Goal: Book appointment/travel/reservation

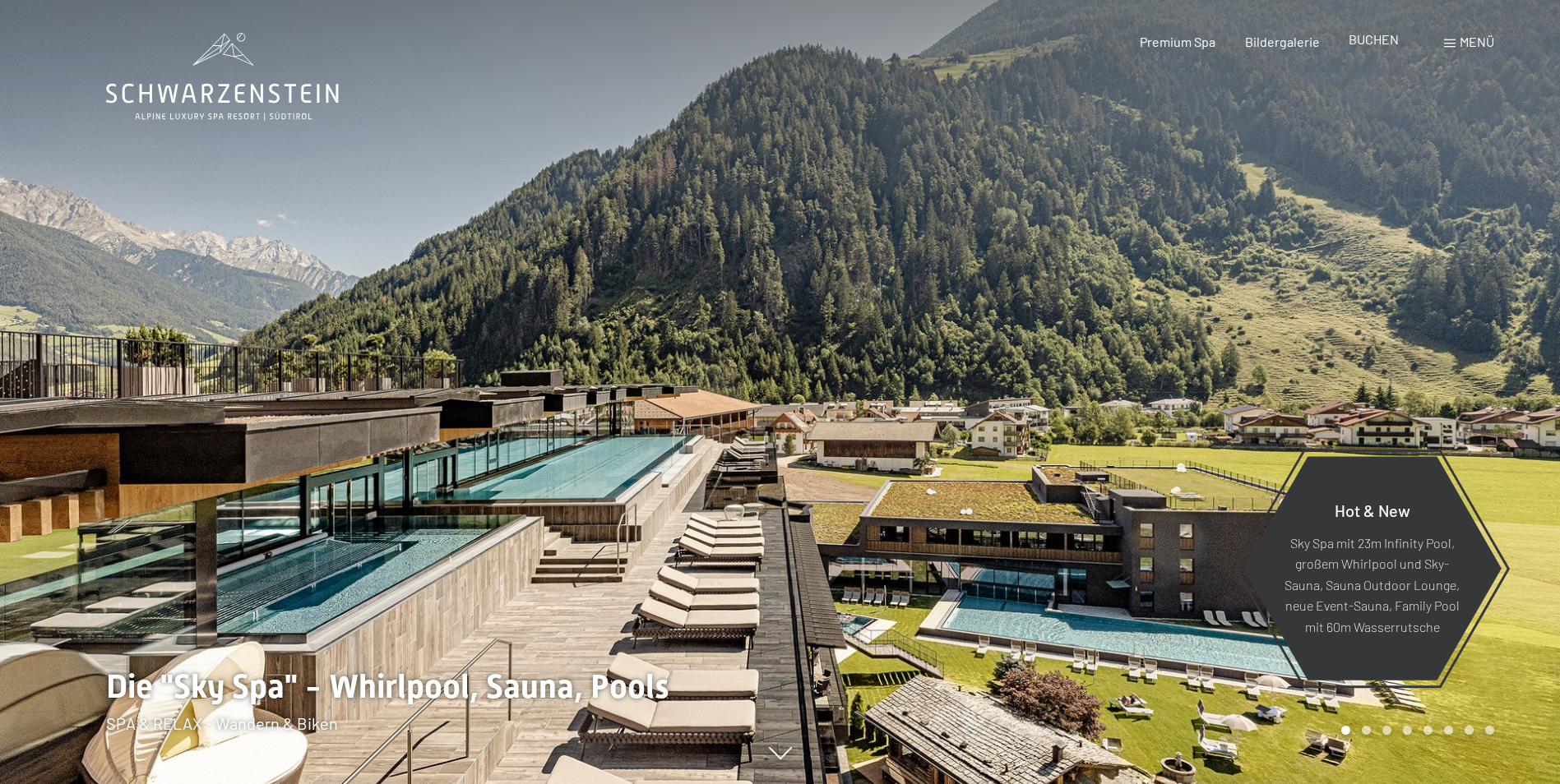
click at [1368, 40] on span "BUCHEN" at bounding box center [1373, 39] width 50 height 15
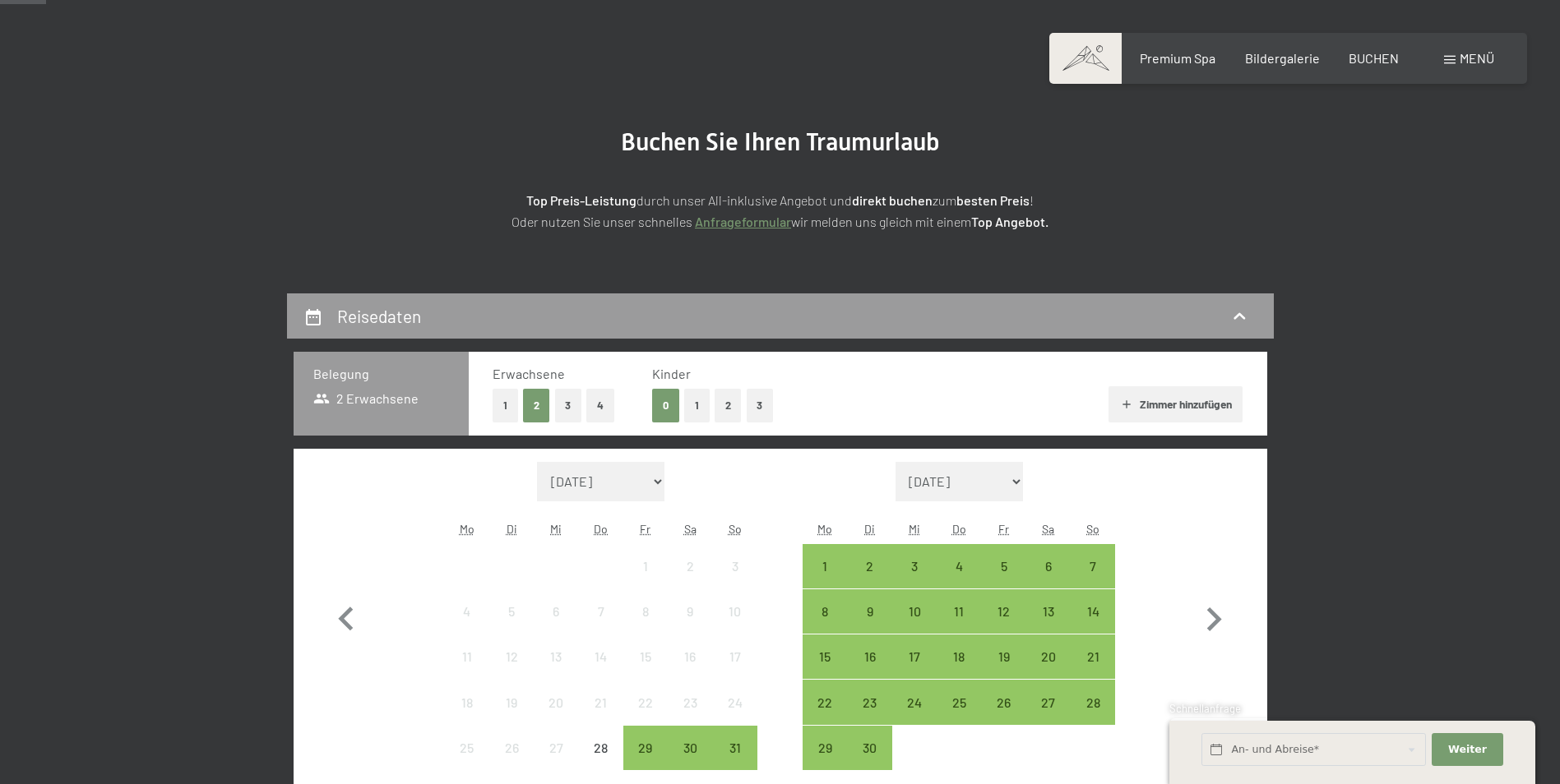
scroll to position [165, 0]
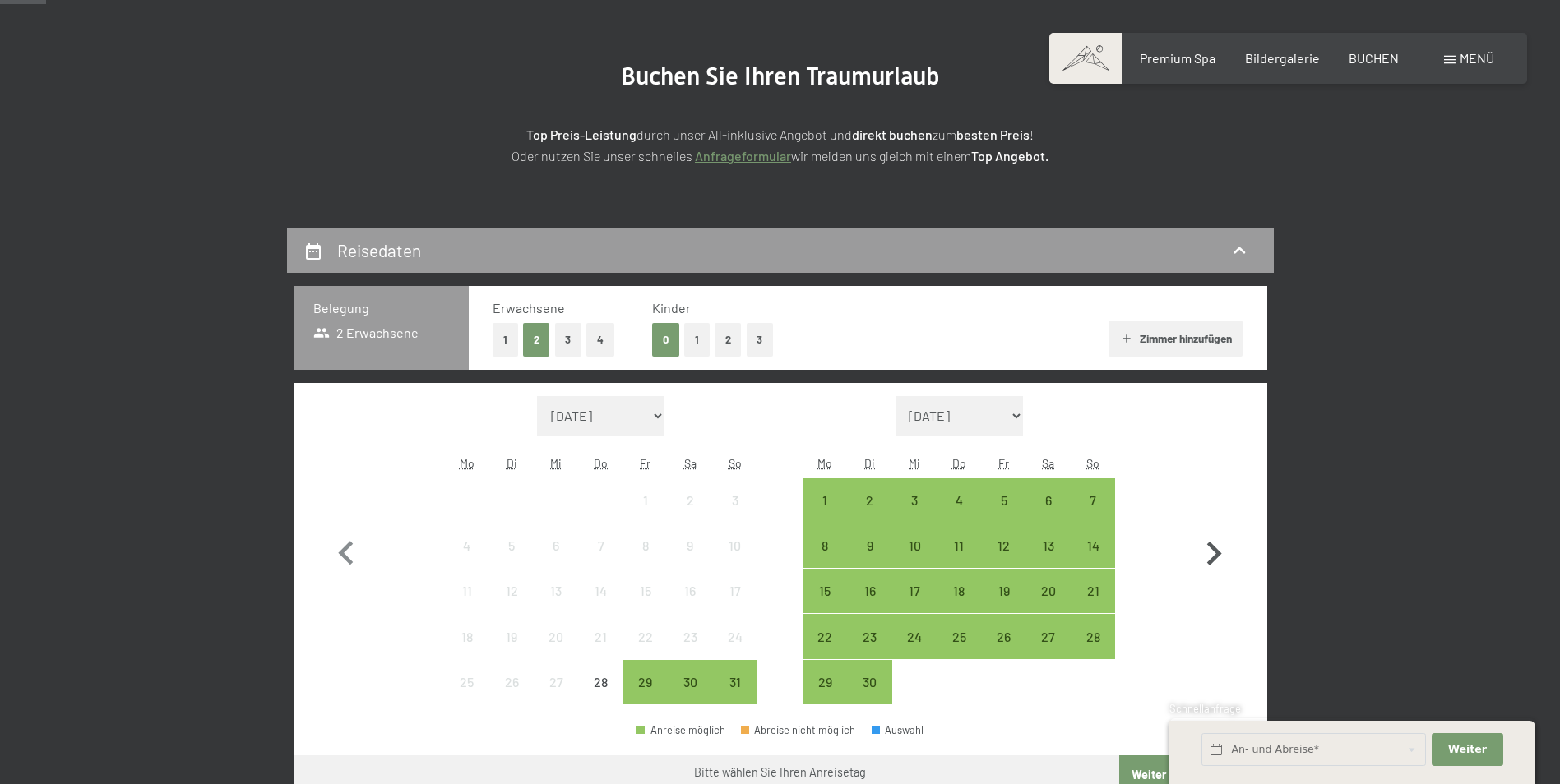
click at [1212, 553] on icon "button" at bounding box center [1214, 554] width 48 height 48
select select "[DATE]"
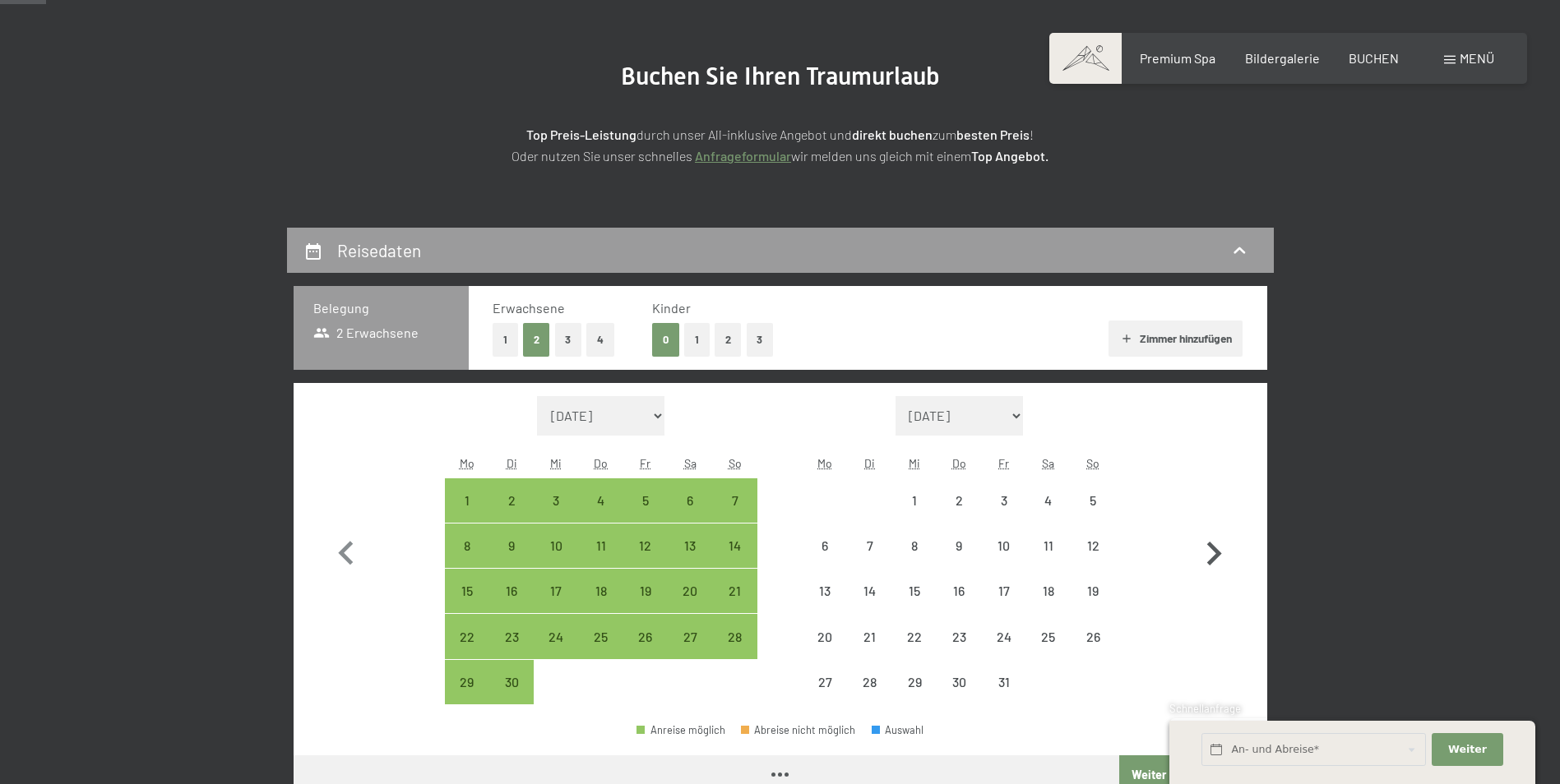
select select "[DATE]"
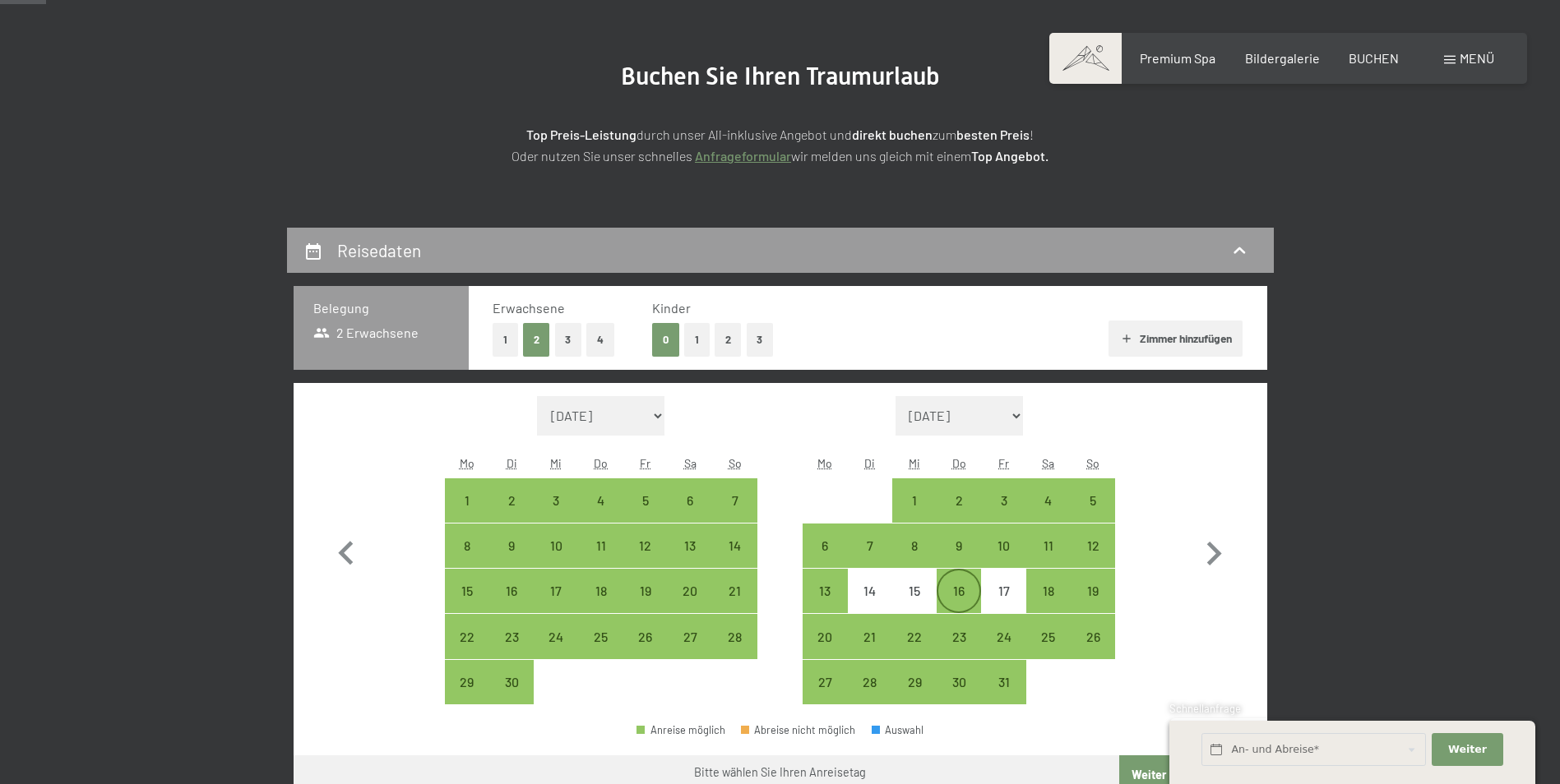
click at [946, 592] on div "16" at bounding box center [958, 604] width 41 height 41
select select "[DATE]"
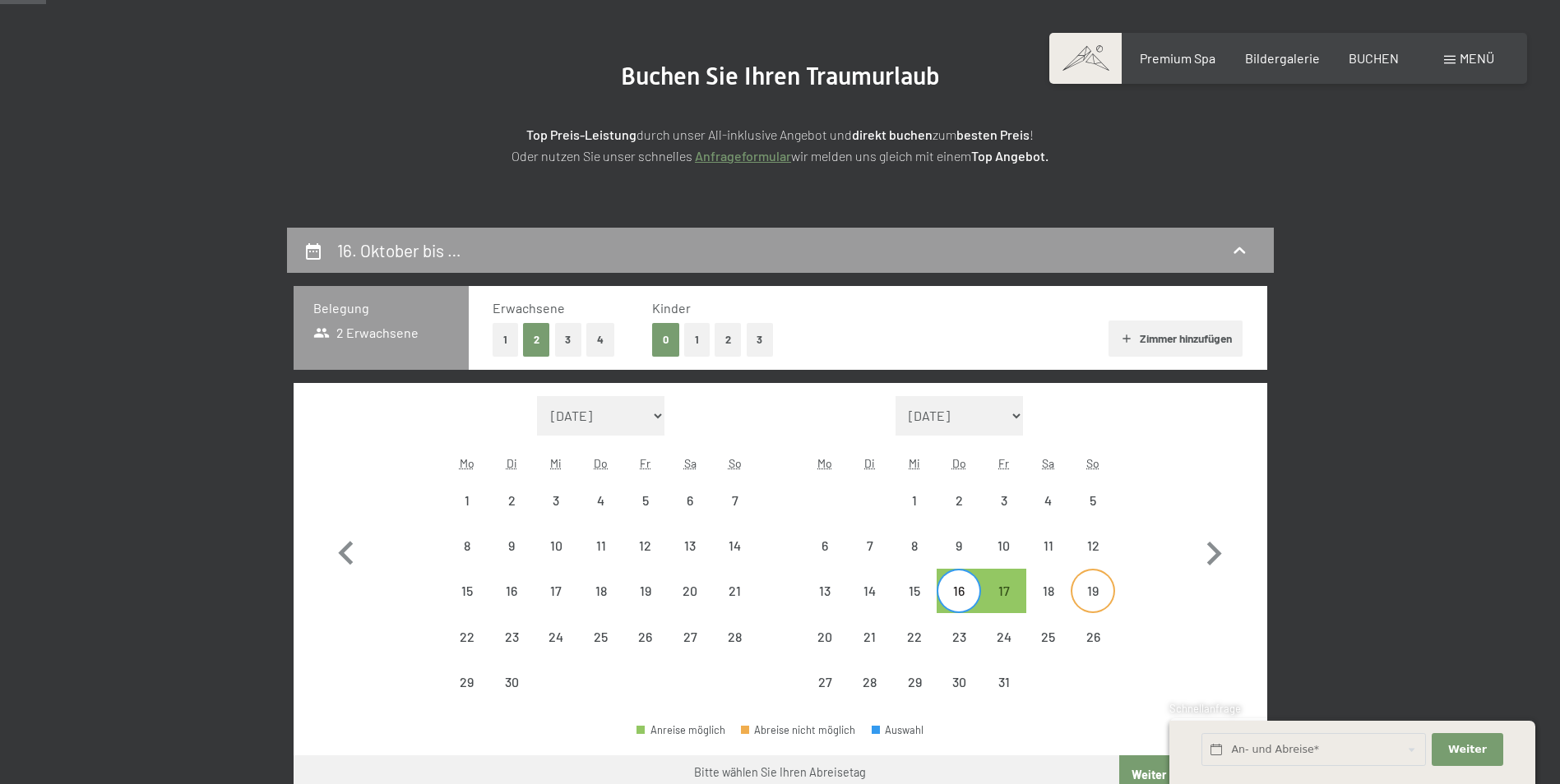
click at [1085, 589] on div "19" at bounding box center [1093, 604] width 41 height 41
select select "[DATE]"
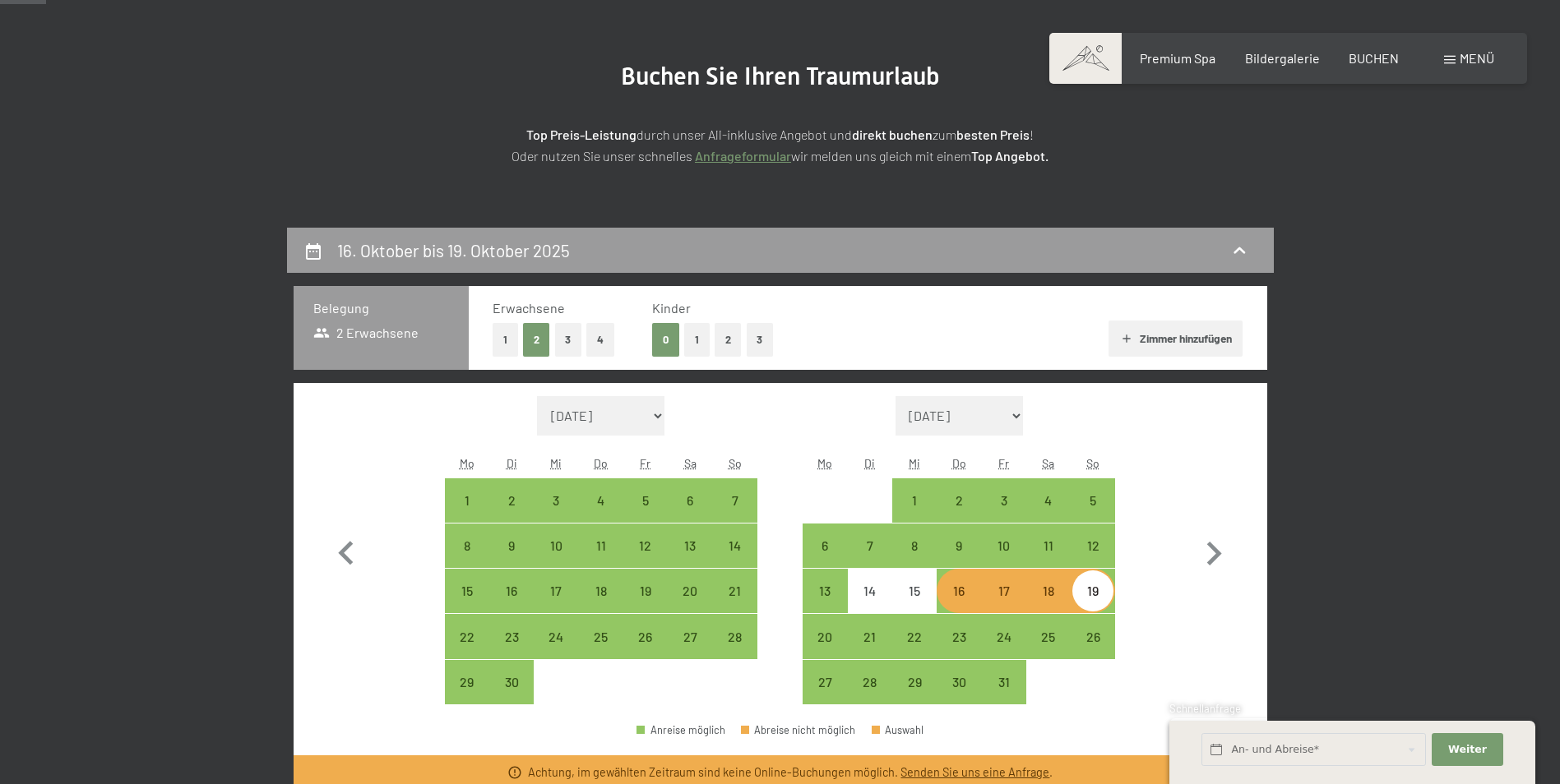
click at [961, 596] on div "16" at bounding box center [958, 604] width 41 height 41
select select "[DATE]"
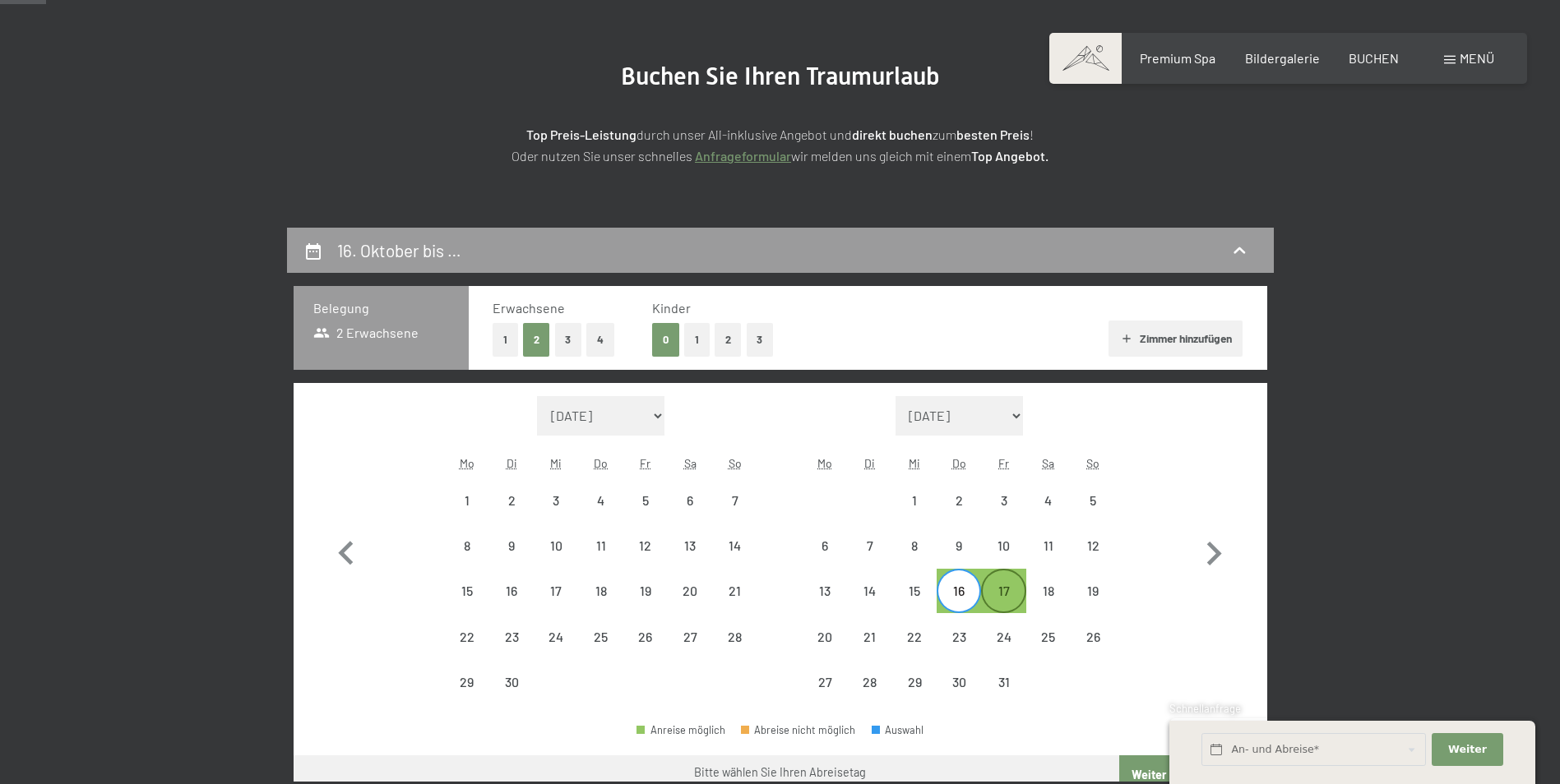
click at [1003, 598] on div "17" at bounding box center [1002, 604] width 41 height 41
select select "[DATE]"
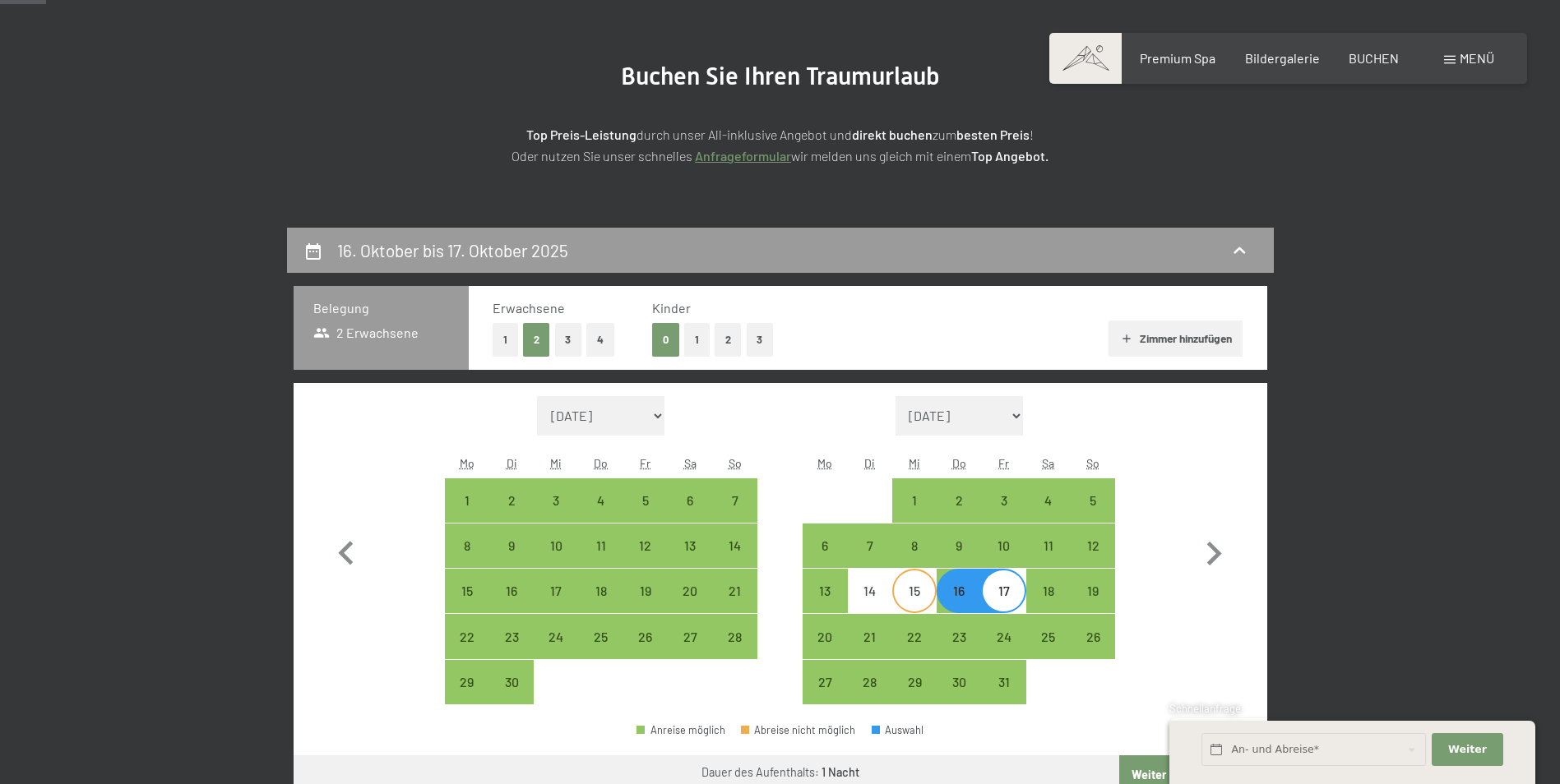
click at [924, 596] on div "15" at bounding box center [914, 604] width 41 height 41
select select "[DATE]"
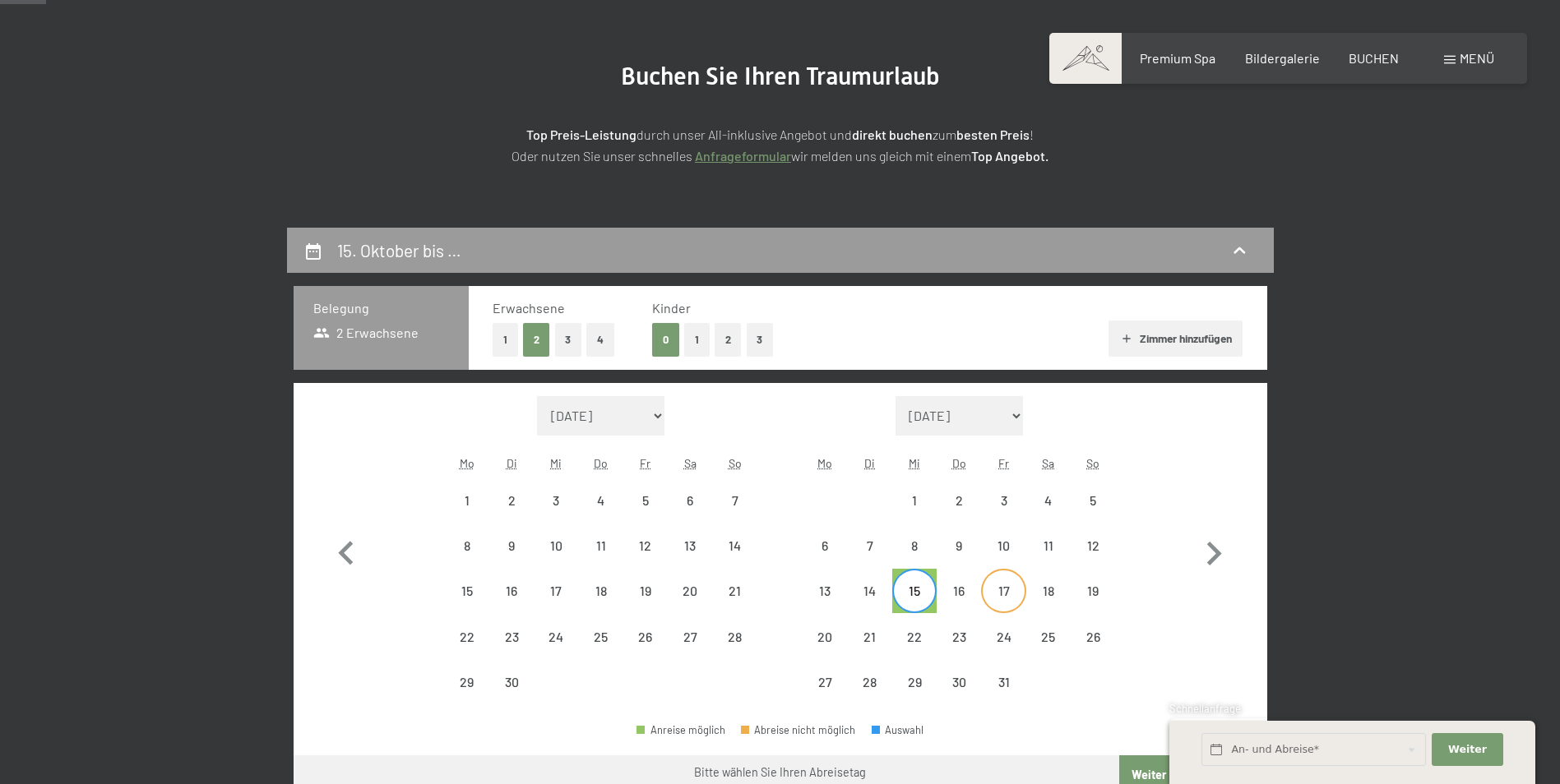
click at [997, 593] on div "17" at bounding box center [1002, 604] width 41 height 41
select select "[DATE]"
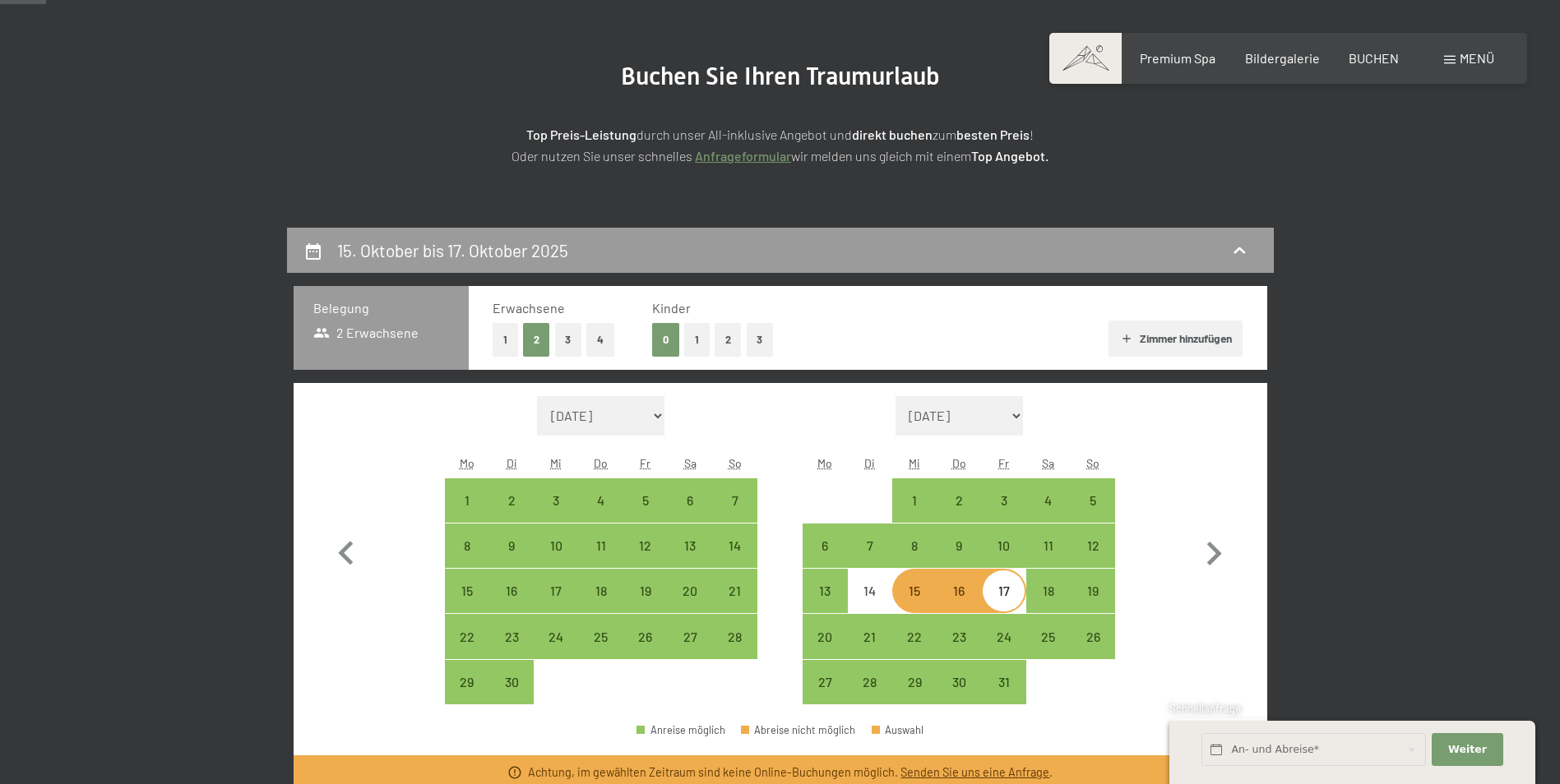
click at [902, 594] on div "15" at bounding box center [914, 604] width 41 height 41
select select "[DATE]"
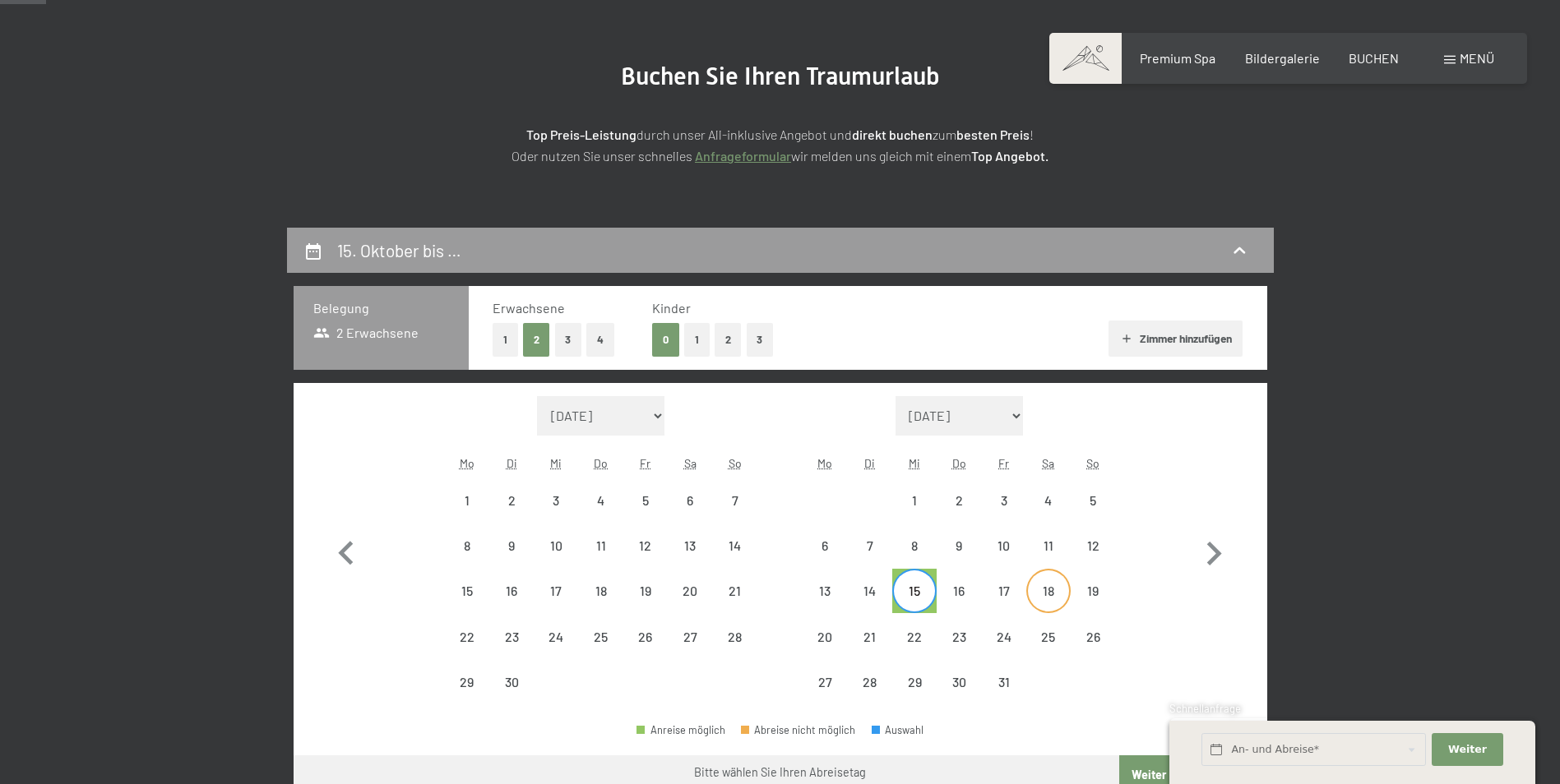
click at [1045, 590] on div "18" at bounding box center [1048, 604] width 41 height 41
select select "[DATE]"
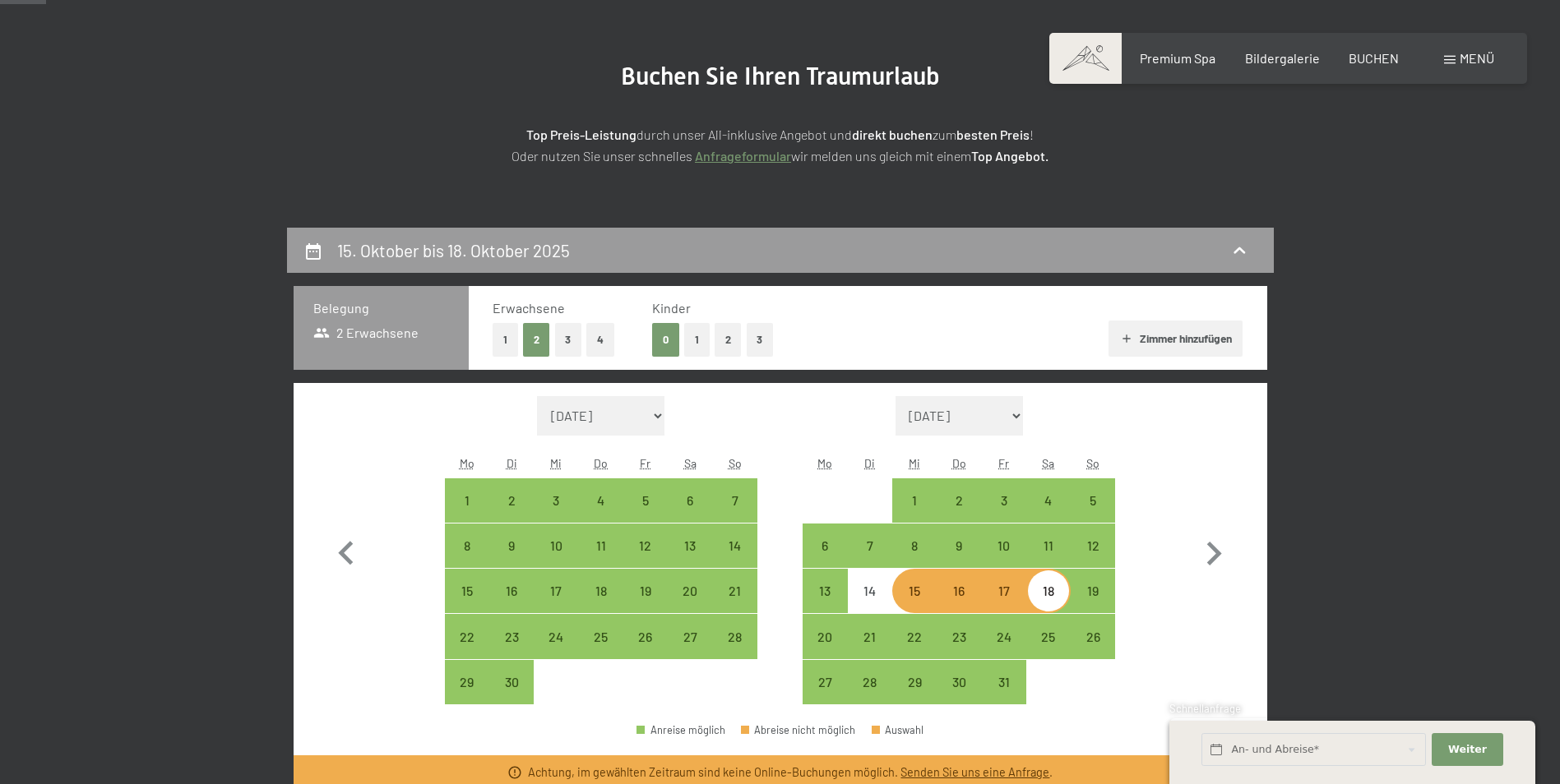
click at [927, 597] on div "15" at bounding box center [914, 604] width 41 height 41
select select "[DATE]"
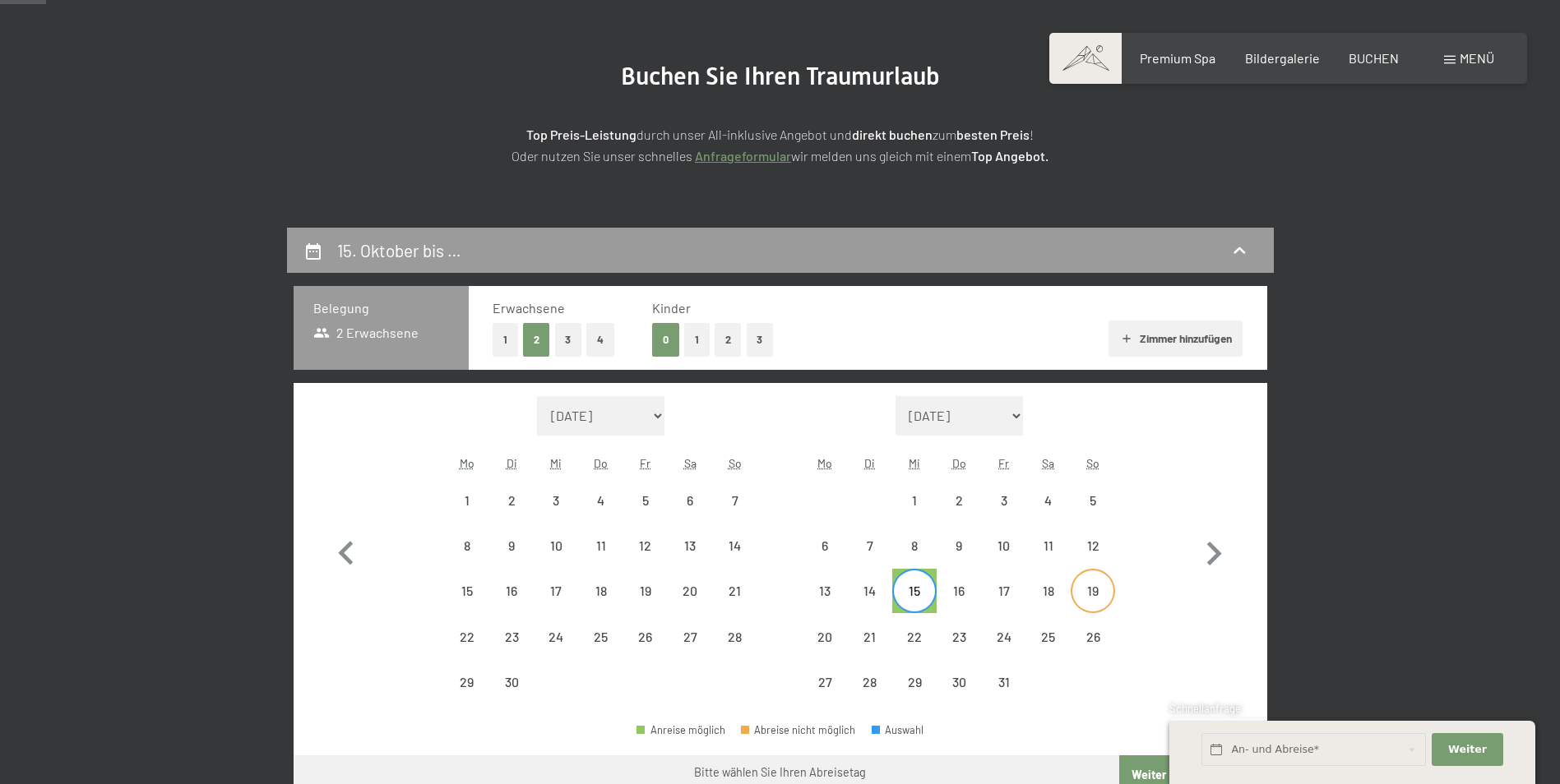
click at [1095, 591] on div "19" at bounding box center [1093, 604] width 41 height 41
select select "[DATE]"
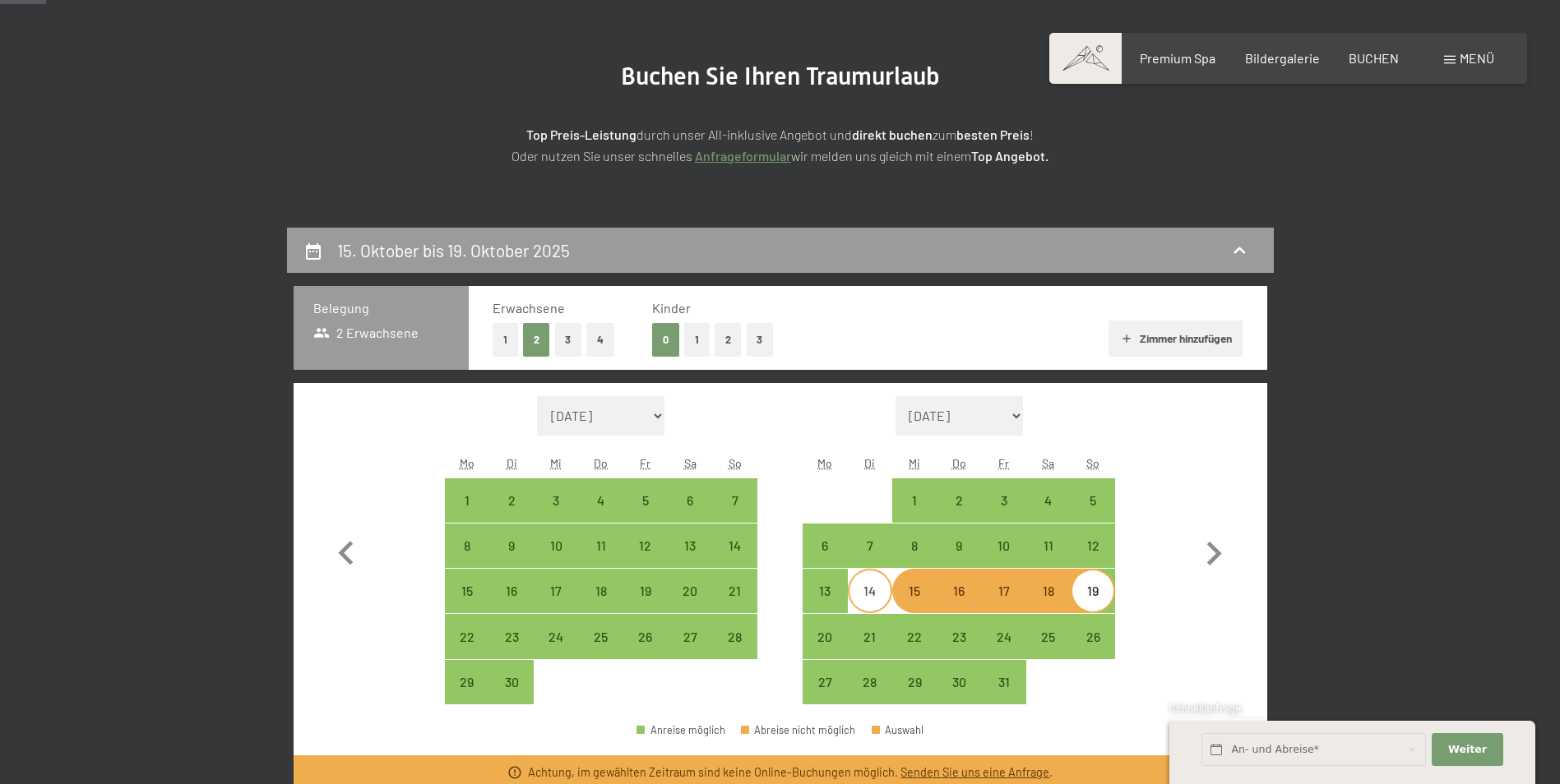
click at [862, 597] on div "14" at bounding box center [869, 604] width 41 height 41
select select "[DATE]"
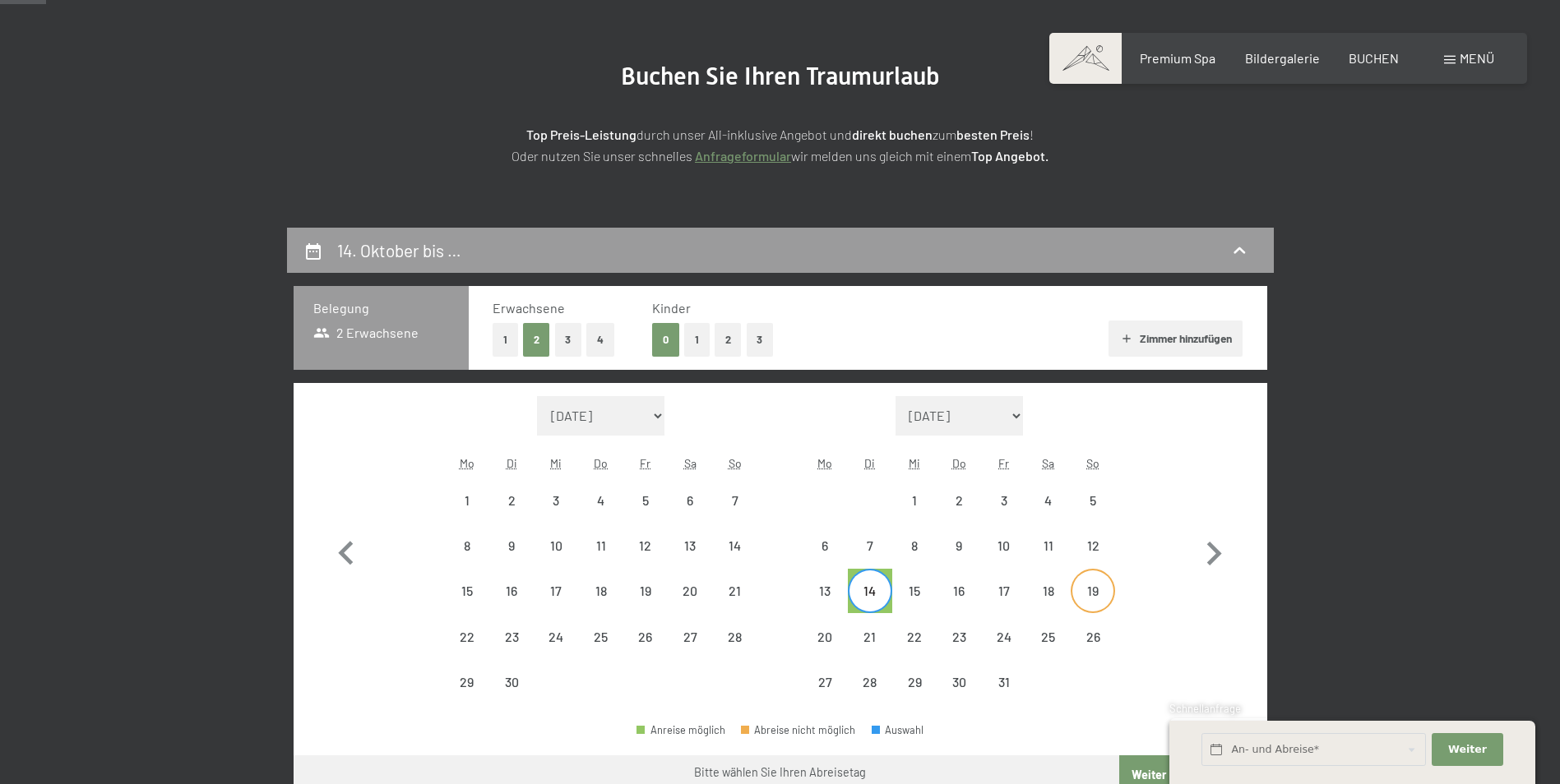
click at [1085, 581] on div "19" at bounding box center [1093, 591] width 41 height 41
select select "[DATE]"
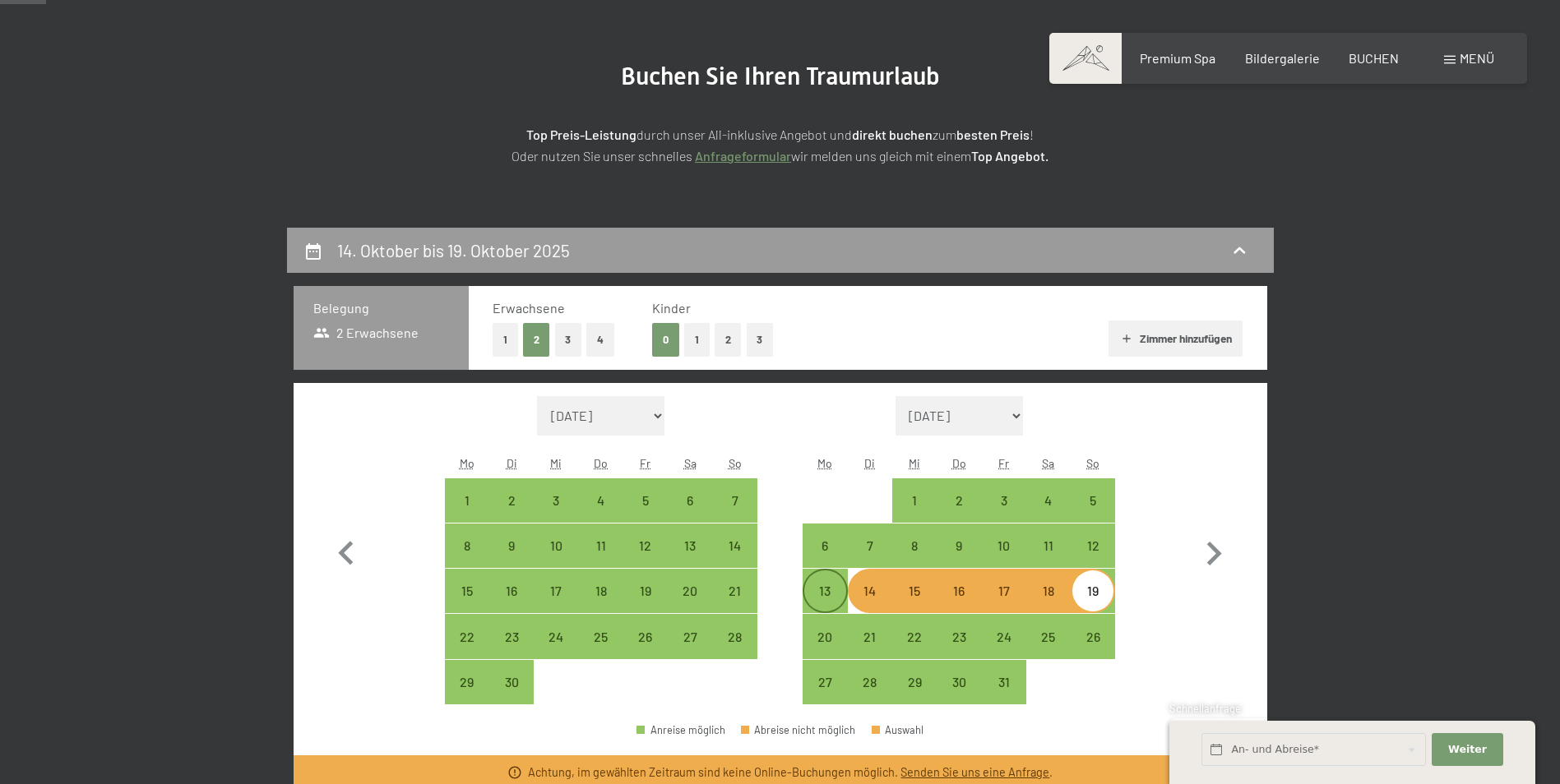
click at [839, 589] on div "13" at bounding box center [824, 604] width 41 height 41
select select "[DATE]"
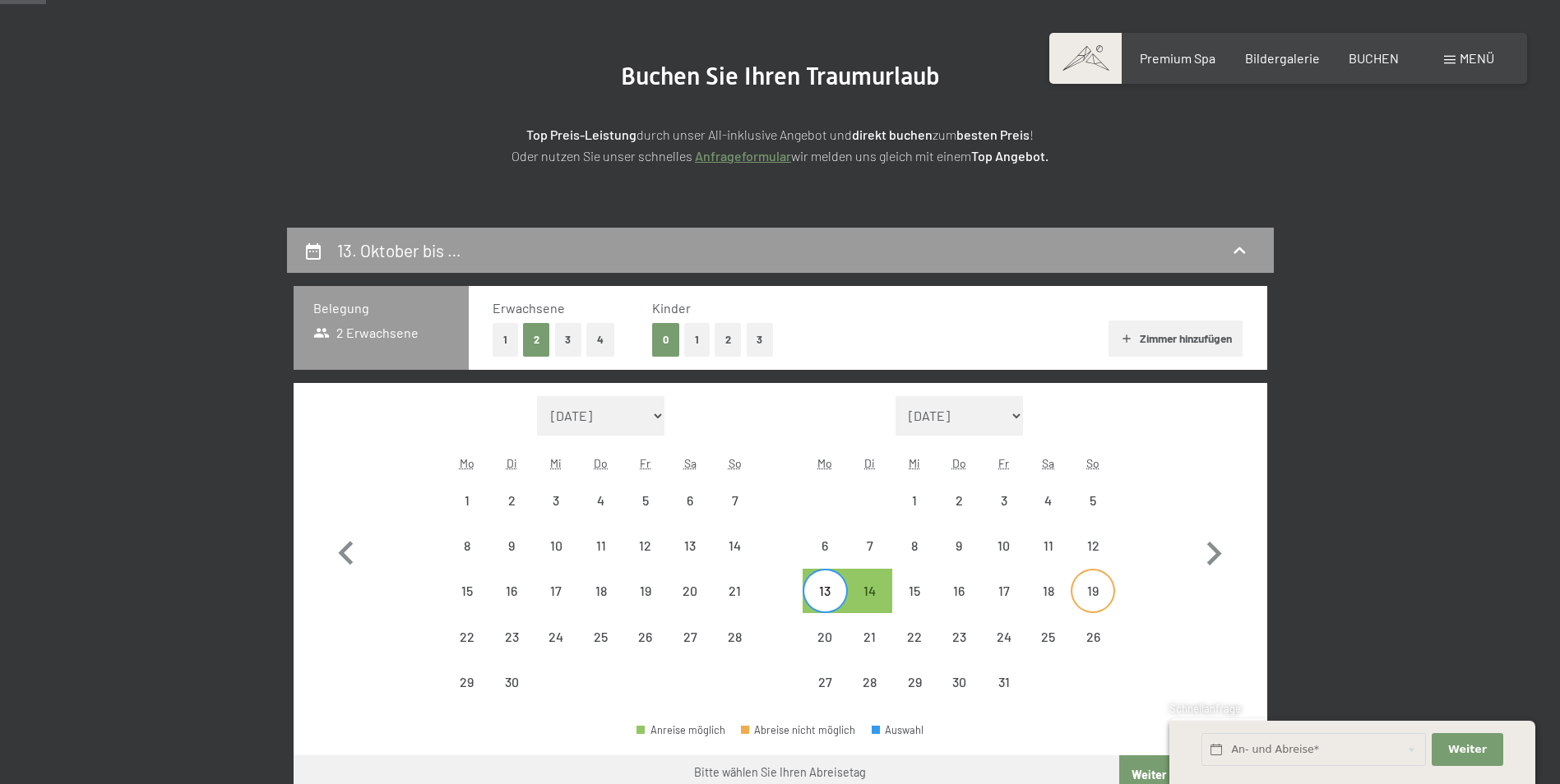
click at [1085, 580] on div "19" at bounding box center [1093, 591] width 41 height 41
select select "[DATE]"
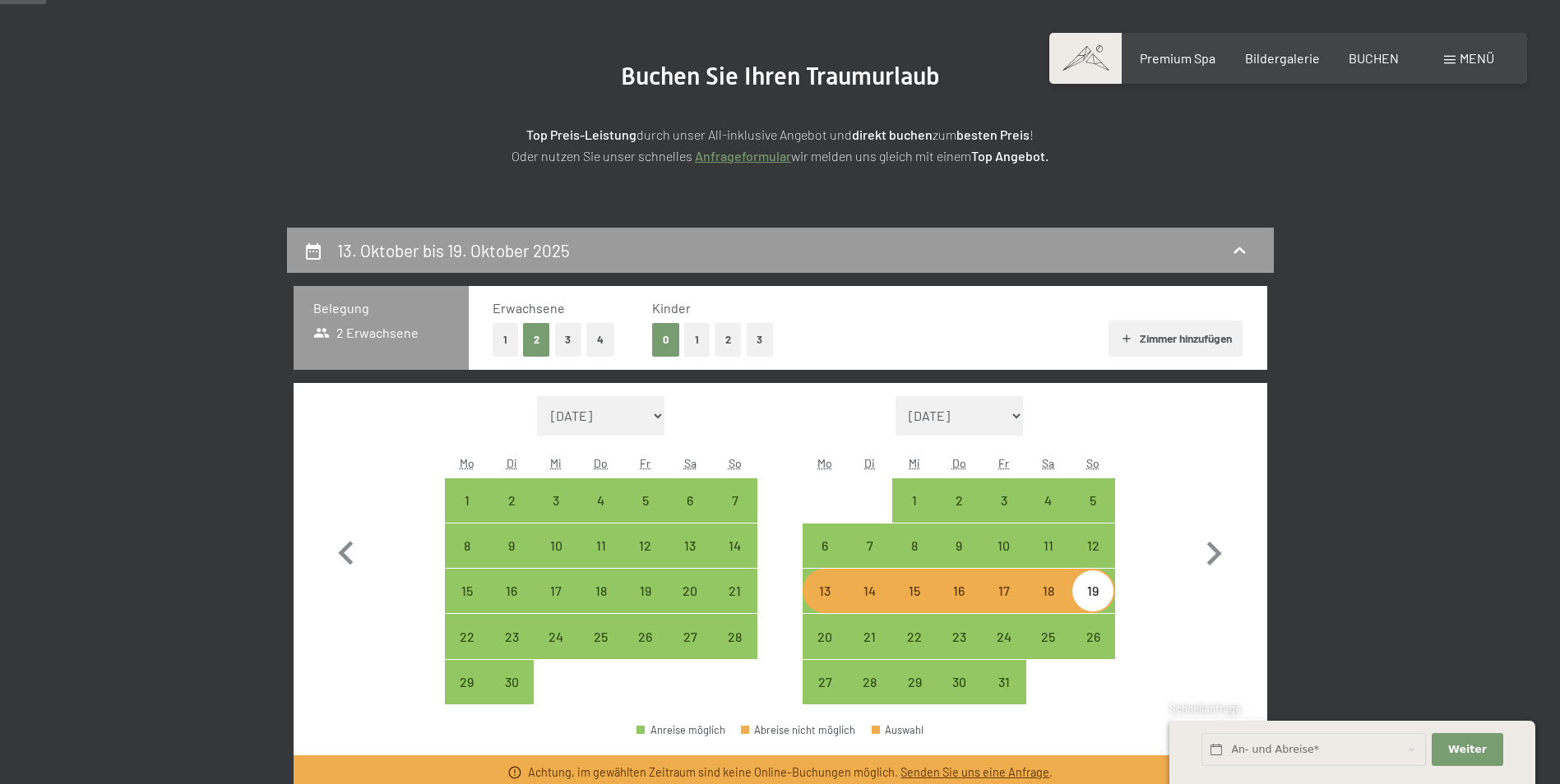
click at [823, 590] on div "13" at bounding box center [824, 604] width 41 height 41
select select "[DATE]"
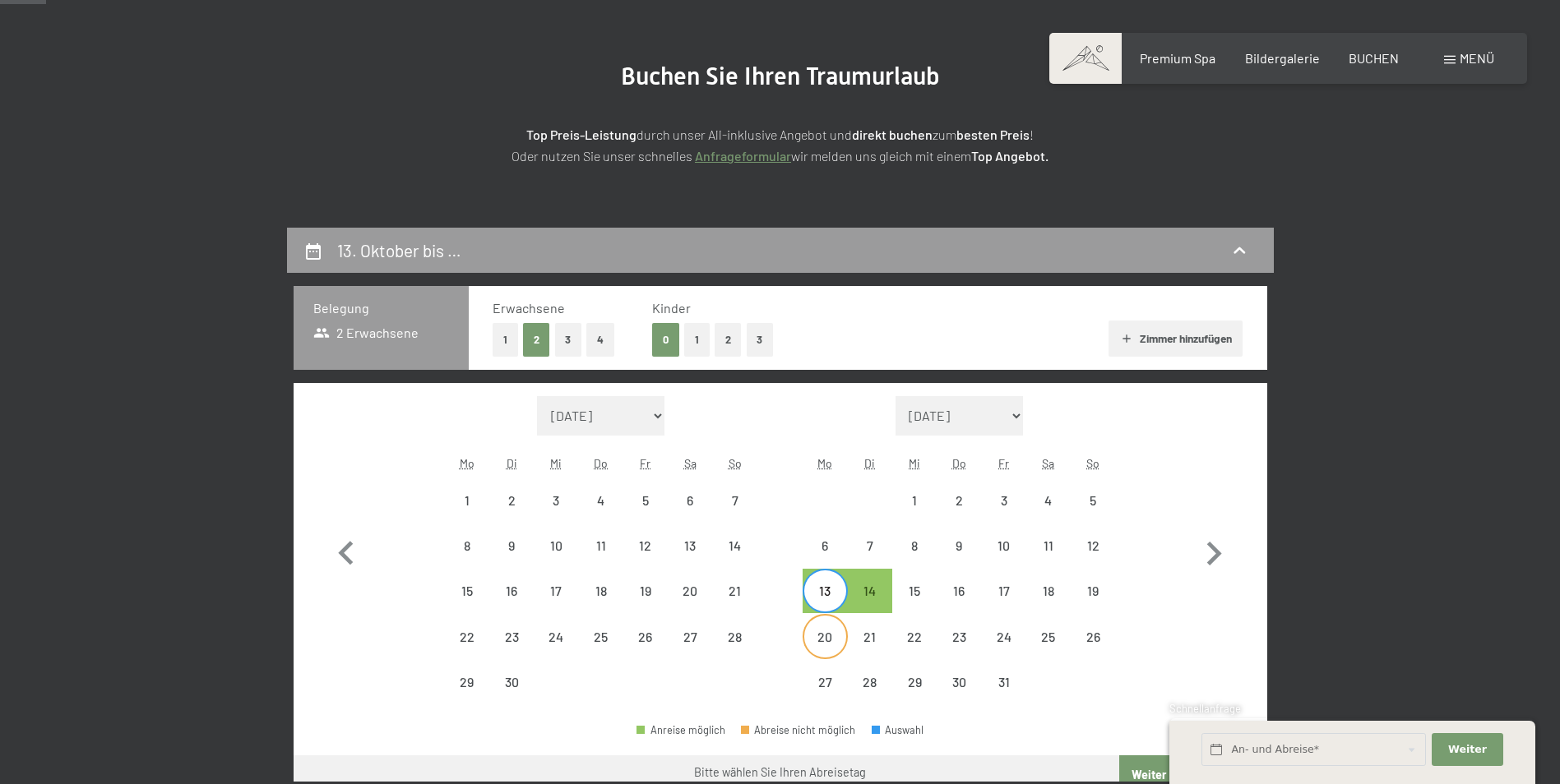
click at [820, 639] on div "20" at bounding box center [824, 651] width 41 height 41
select select "[DATE]"
